Goal: Navigation & Orientation: Find specific page/section

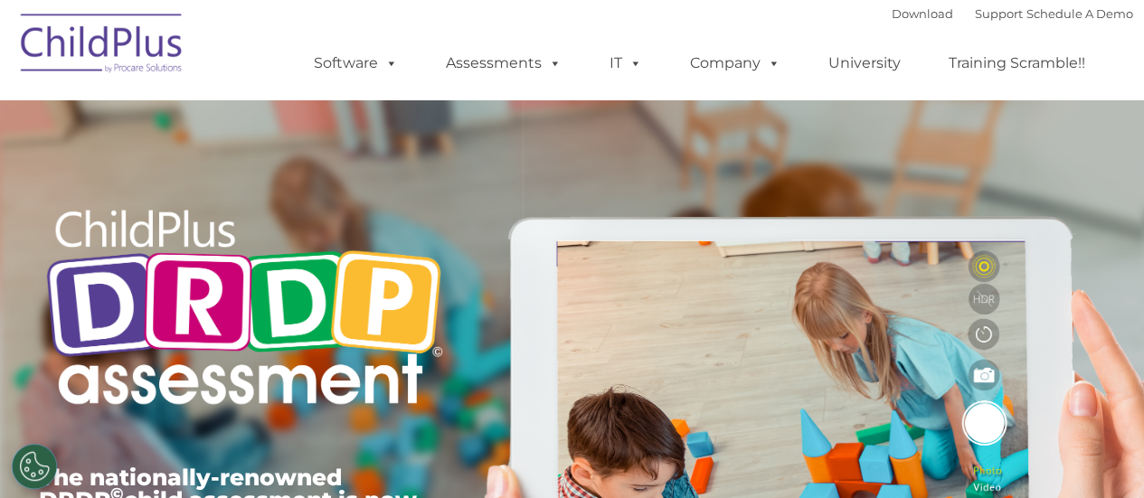
click at [745, 110] on div "The nationally-renowned DRDP © child assessment is now available in ChildPlus. …" at bounding box center [572, 418] width 1094 height 646
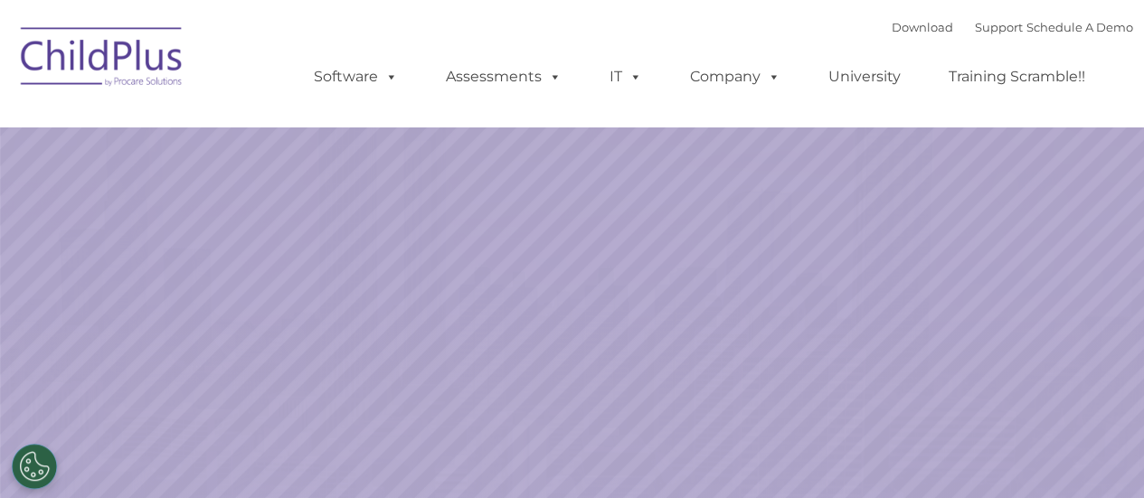
select select "MEDIUM"
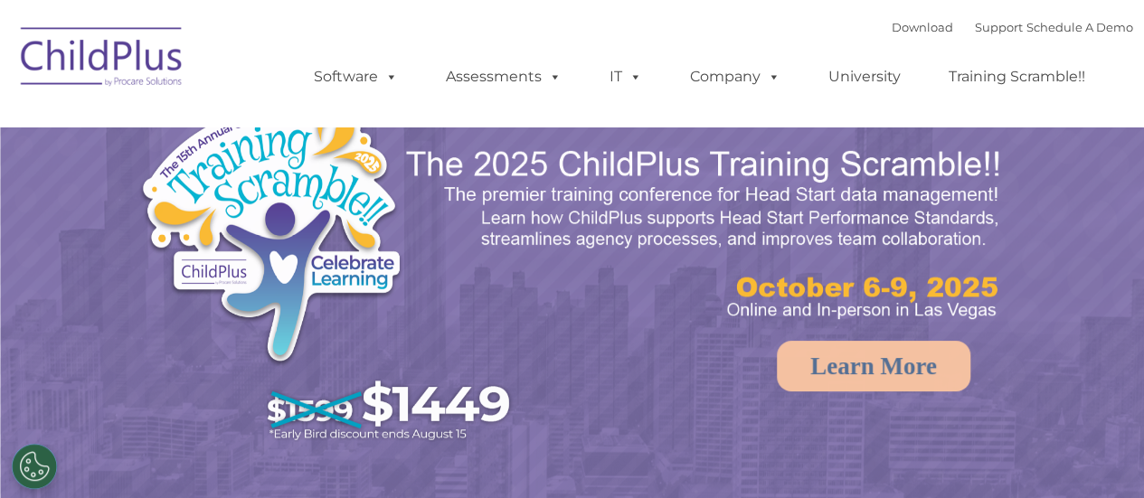
select select "MEDIUM"
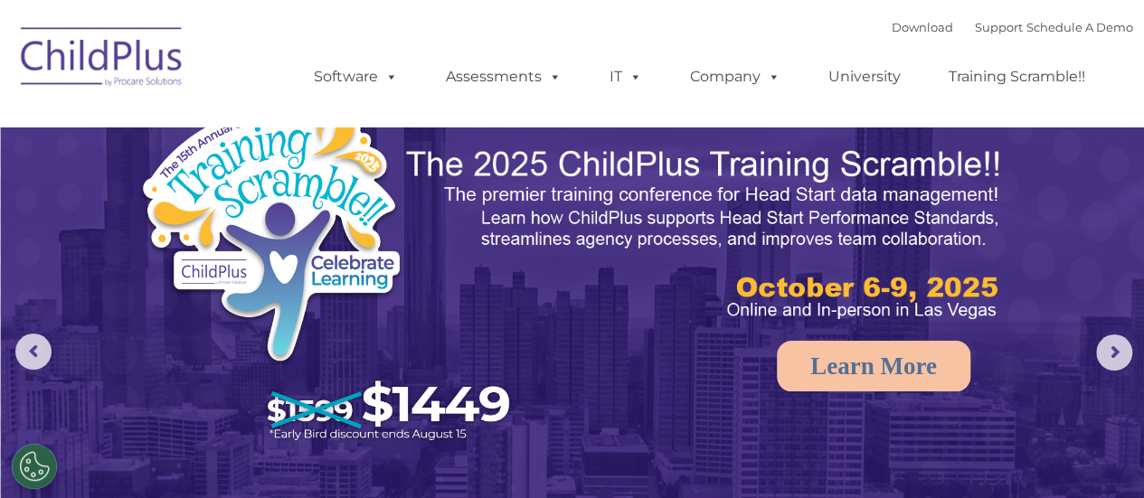
click at [68, 55] on img at bounding box center [102, 59] width 181 height 90
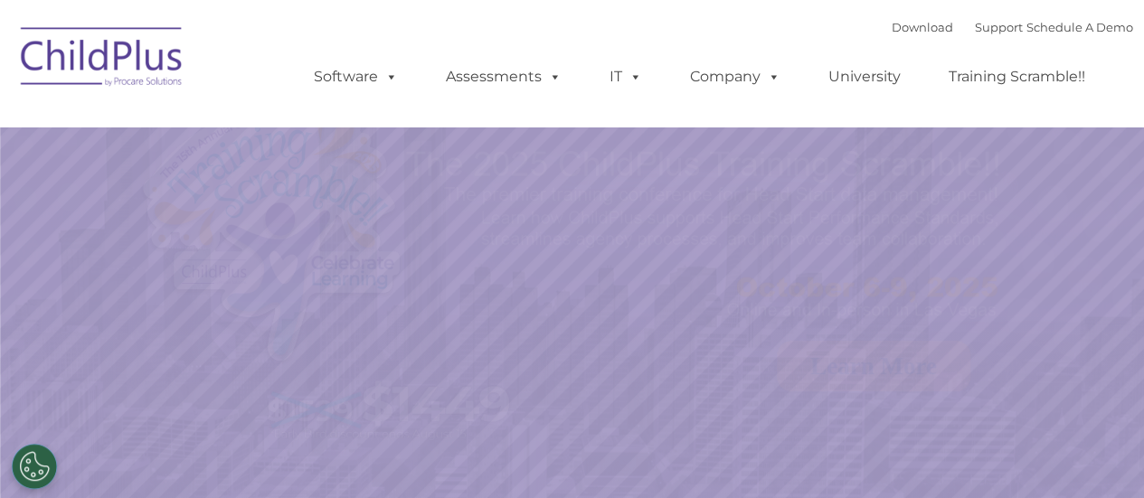
select select "MEDIUM"
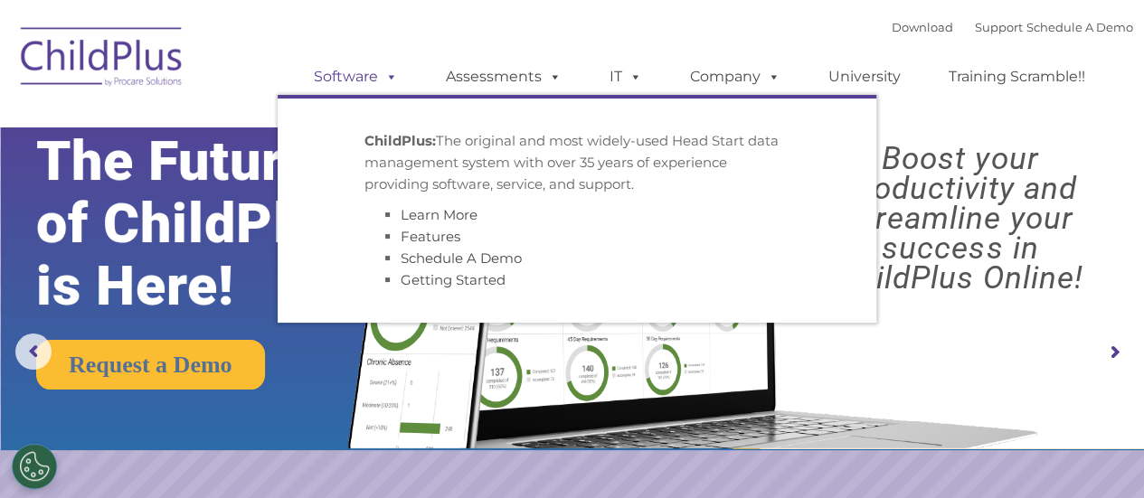
click at [372, 79] on link "Software" at bounding box center [356, 77] width 120 height 36
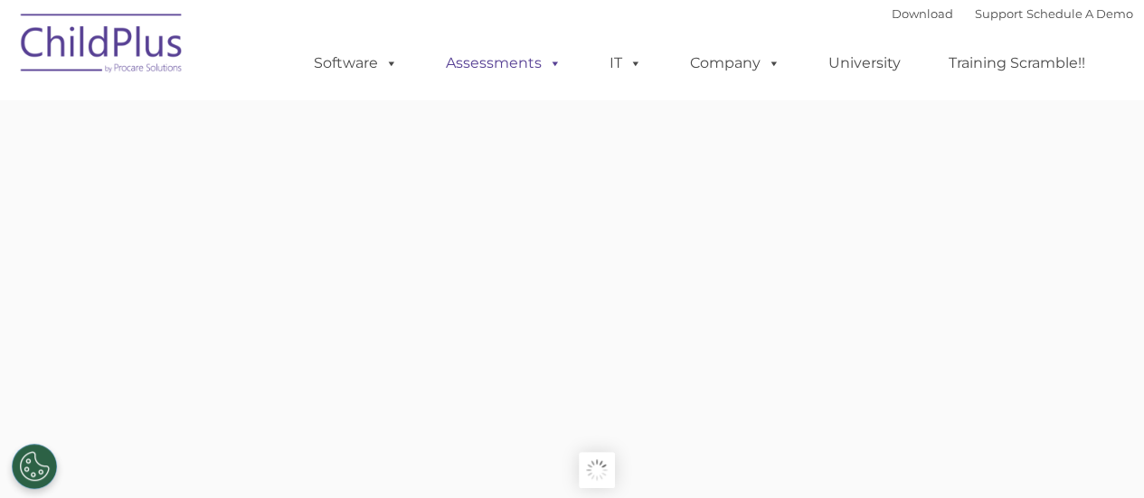
type input ""
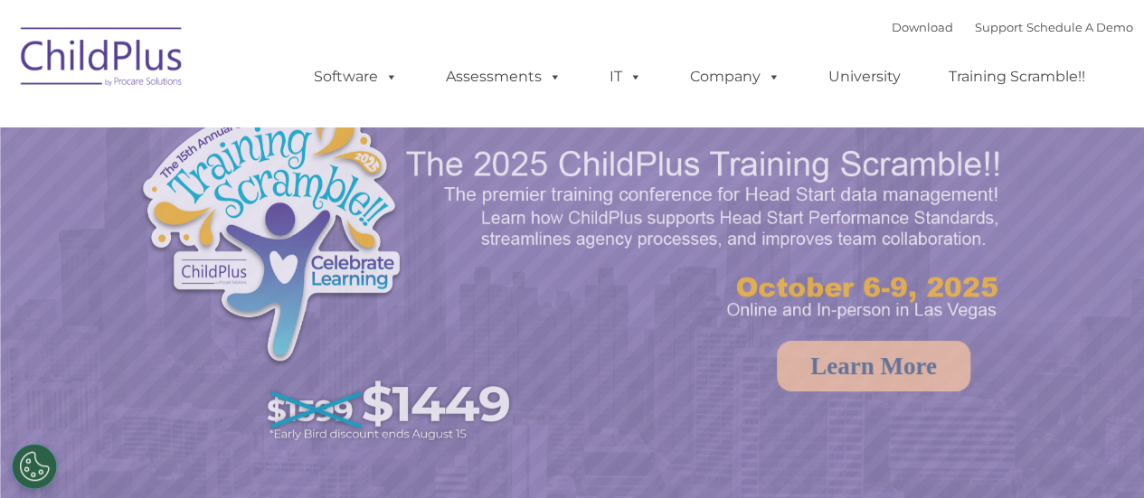
select select "MEDIUM"
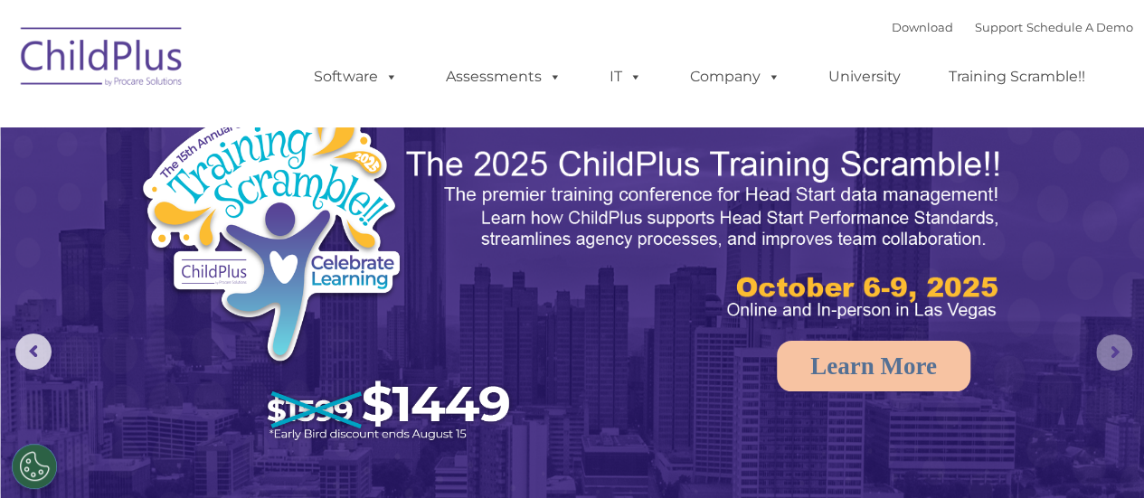
click at [1119, 346] on rs-arrow at bounding box center [1114, 352] width 36 height 36
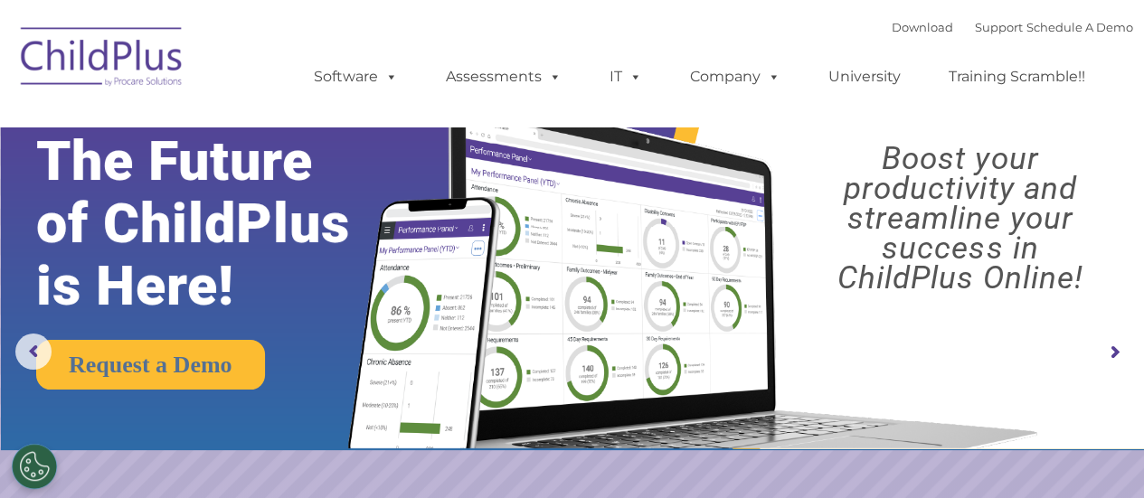
click at [1119, 346] on rs-arrow at bounding box center [1114, 352] width 36 height 36
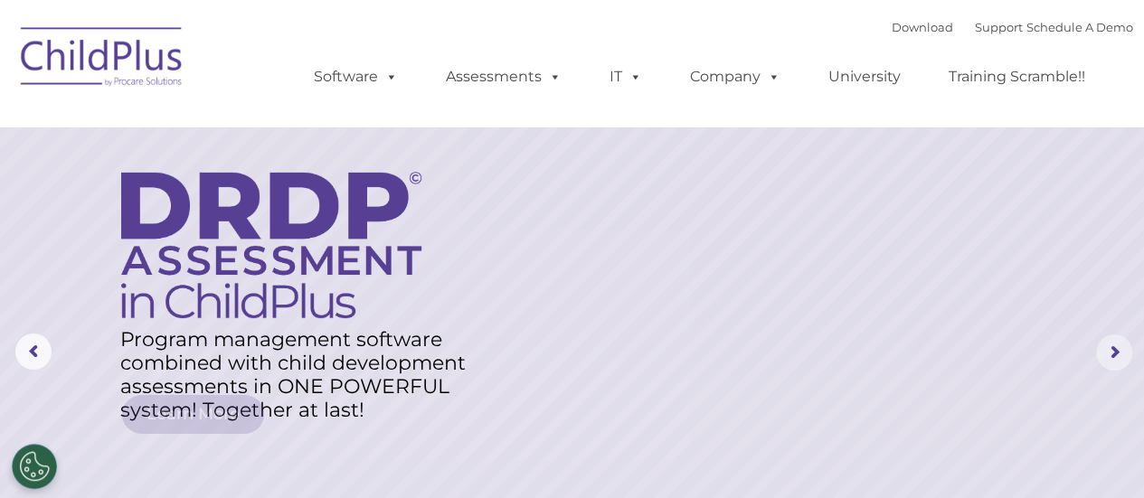
click at [1125, 366] on rs-arrow at bounding box center [1114, 352] width 36 height 36
